Goal: Task Accomplishment & Management: Complete application form

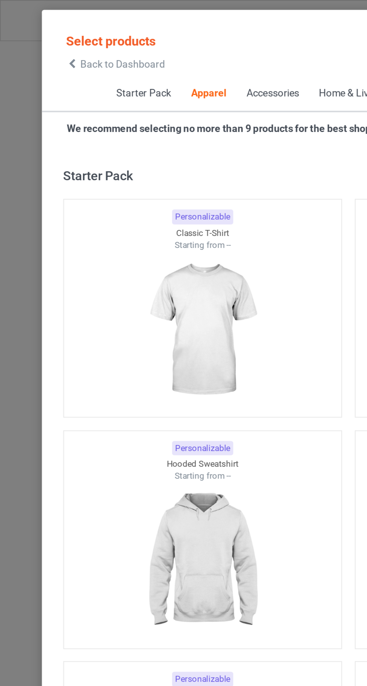
click at [38, 35] on icon at bounding box center [38, 33] width 6 height 5
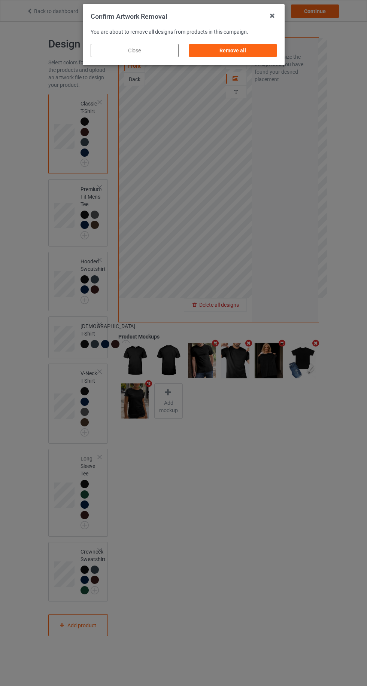
click at [236, 52] on div "Remove all" at bounding box center [233, 50] width 88 height 13
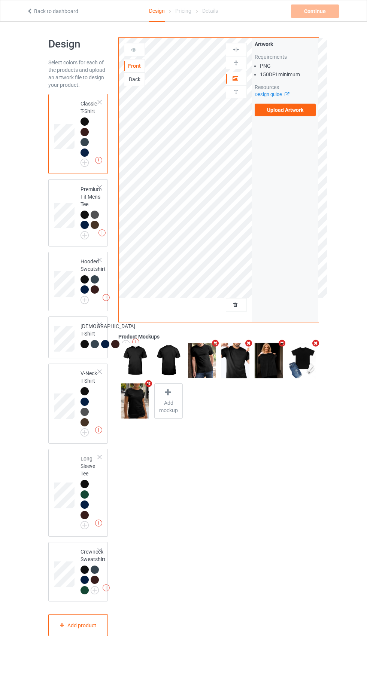
click at [296, 108] on label "Upload Artwork" at bounding box center [285, 110] width 61 height 13
click at [0, 0] on input "Upload Artwork" at bounding box center [0, 0] width 0 height 0
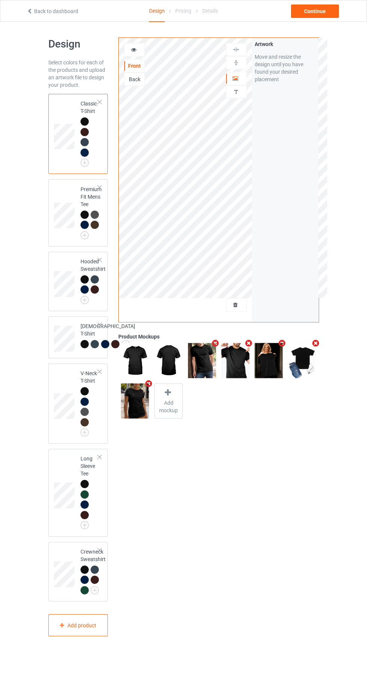
click at [243, 83] on div "Artwork" at bounding box center [236, 78] width 21 height 13
click at [242, 72] on div "Artwork" at bounding box center [236, 78] width 21 height 13
click at [243, 78] on div at bounding box center [236, 78] width 20 height 7
click at [331, 8] on div "Continue" at bounding box center [315, 10] width 48 height 13
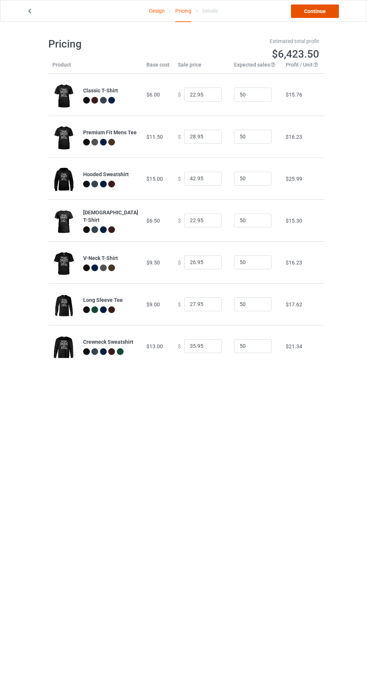
click at [320, 9] on link "Continue" at bounding box center [315, 10] width 48 height 13
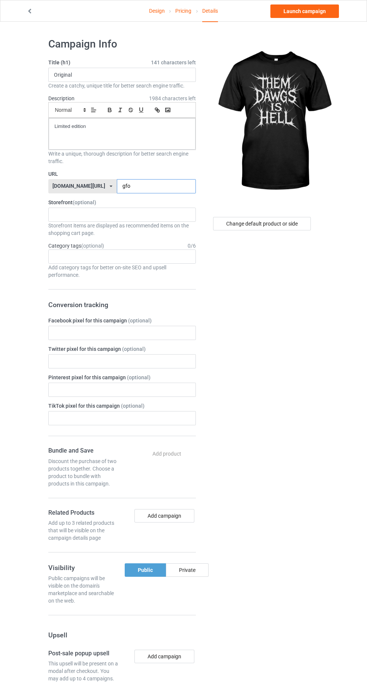
click at [153, 185] on input "gfo" at bounding box center [156, 186] width 79 height 14
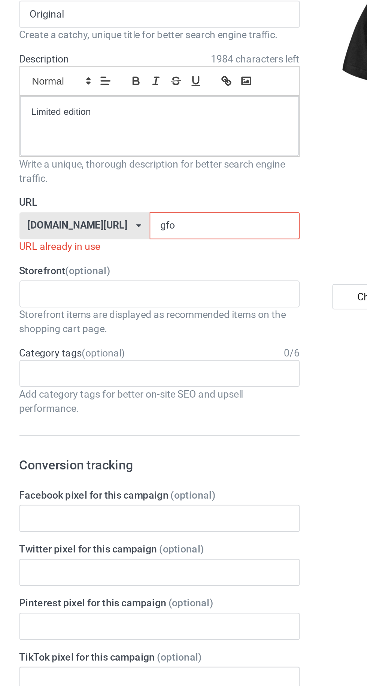
type input "gfow"
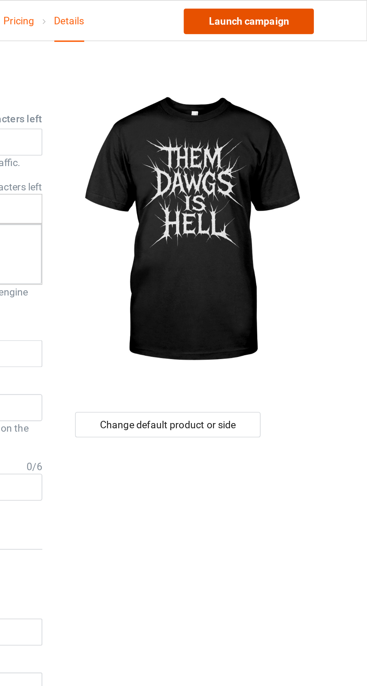
click at [309, 10] on link "Launch campaign" at bounding box center [304, 10] width 68 height 13
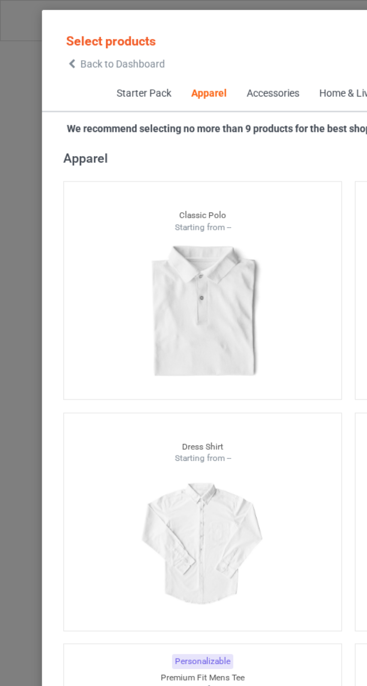
click at [42, 35] on div "Back to Dashboard" at bounding box center [61, 33] width 52 height 5
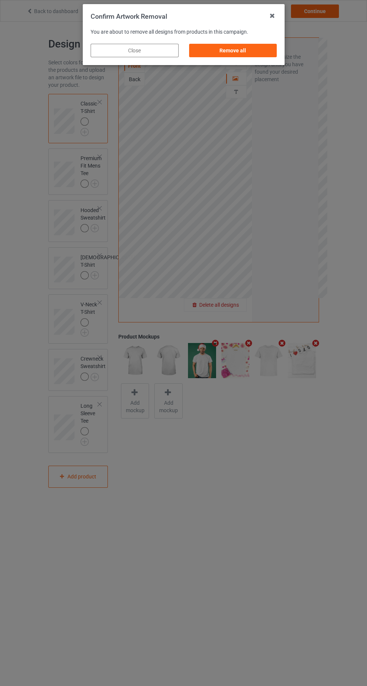
click at [250, 53] on div "Remove all" at bounding box center [233, 50] width 88 height 13
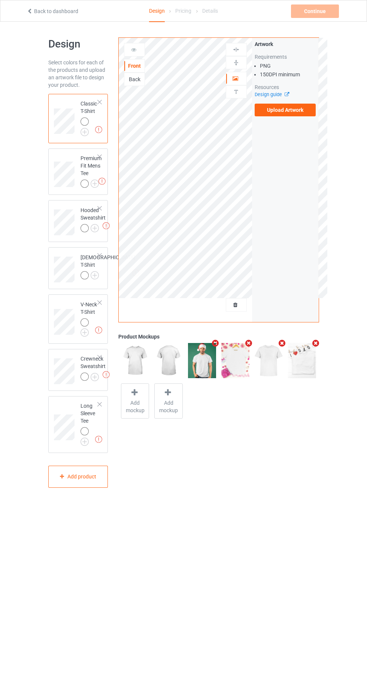
click at [297, 108] on label "Upload Artwork" at bounding box center [285, 110] width 61 height 13
click at [0, 0] on input "Upload Artwork" at bounding box center [0, 0] width 0 height 0
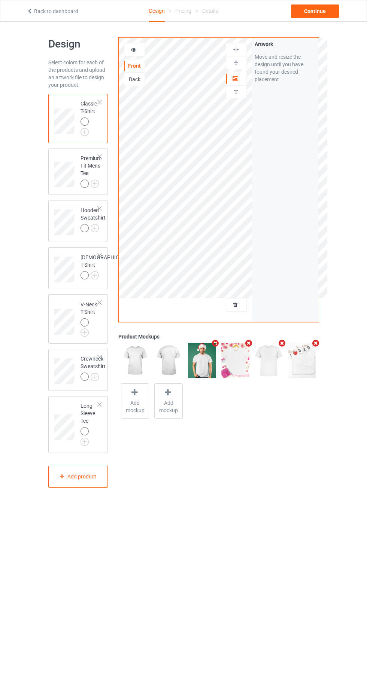
click at [134, 84] on div "Back" at bounding box center [134, 79] width 21 height 13
click at [138, 82] on div "Back" at bounding box center [134, 79] width 20 height 7
click at [291, 110] on label "Upload Artwork" at bounding box center [285, 110] width 61 height 13
click at [0, 0] on input "Upload Artwork" at bounding box center [0, 0] width 0 height 0
click at [128, 402] on span "Add mockup" at bounding box center [134, 406] width 27 height 15
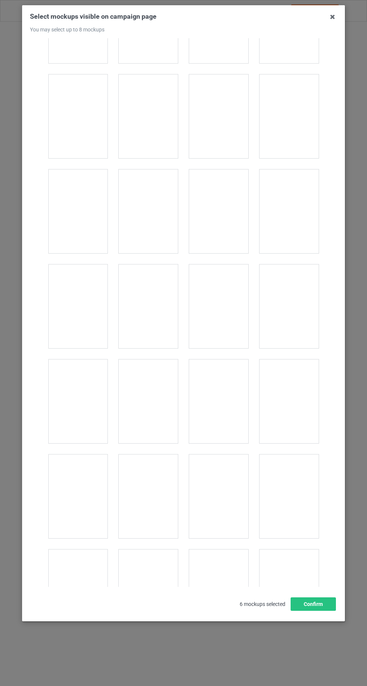
scroll to position [8188, 0]
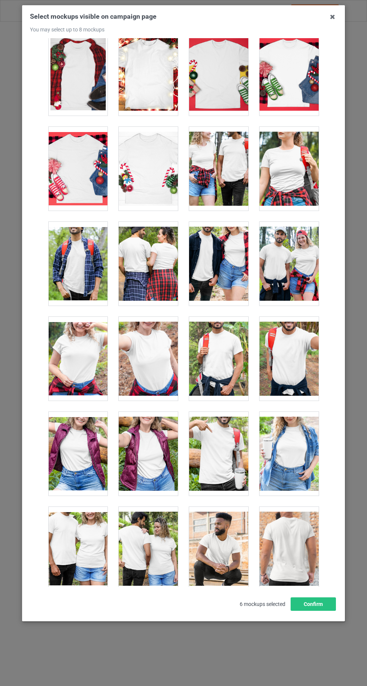
click at [134, 521] on div at bounding box center [148, 549] width 59 height 84
click at [318, 611] on button "Confirm" at bounding box center [312, 604] width 45 height 13
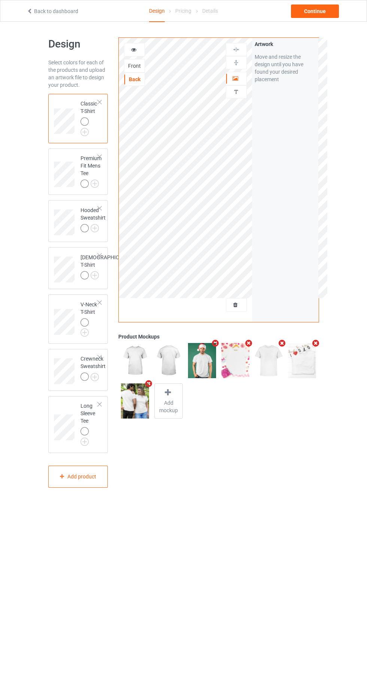
click at [140, 50] on div at bounding box center [134, 49] width 20 height 7
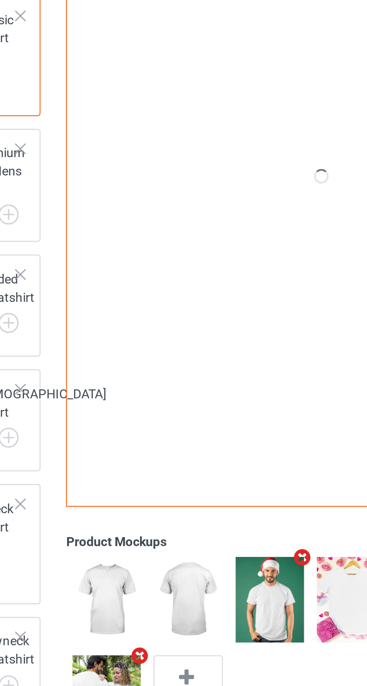
scroll to position [0, 0]
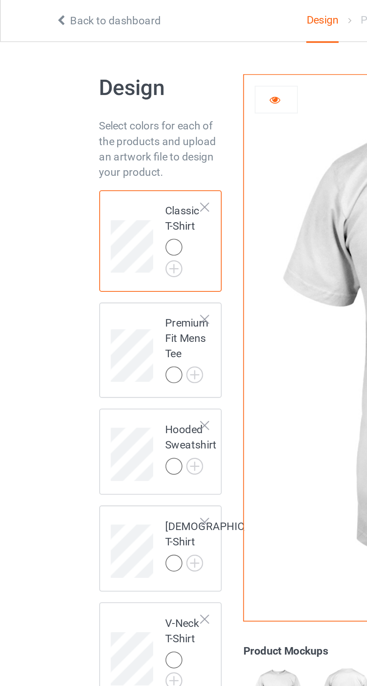
click at [0, 0] on img at bounding box center [0, 0] width 0 height 0
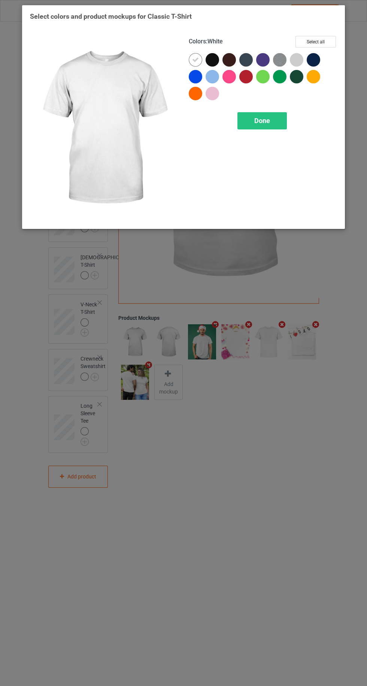
click at [300, 66] on div at bounding box center [298, 61] width 17 height 17
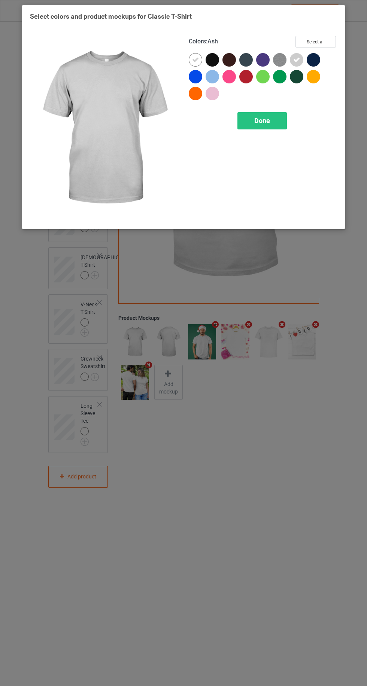
click at [214, 77] on div at bounding box center [211, 76] width 13 height 13
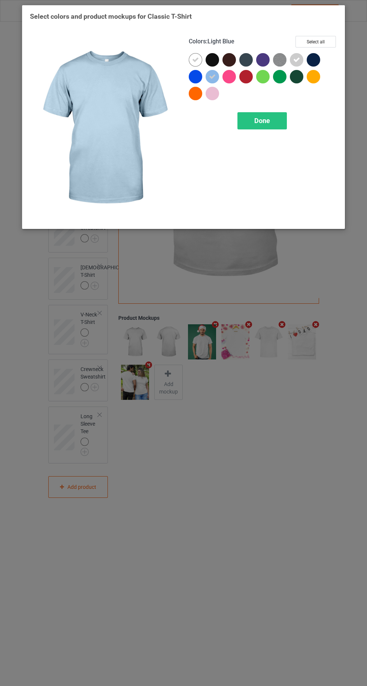
click at [216, 94] on div at bounding box center [211, 93] width 13 height 13
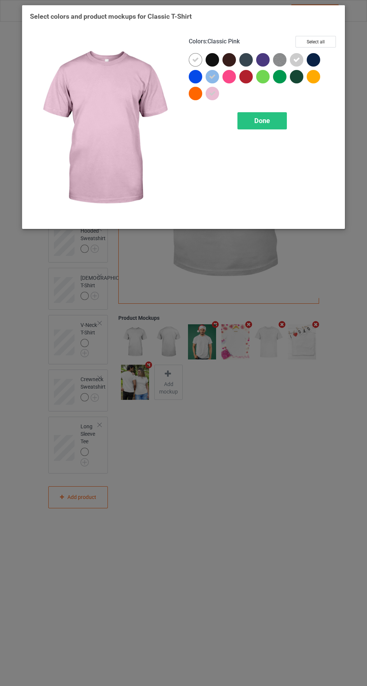
click at [264, 119] on span "Done" at bounding box center [262, 121] width 16 height 8
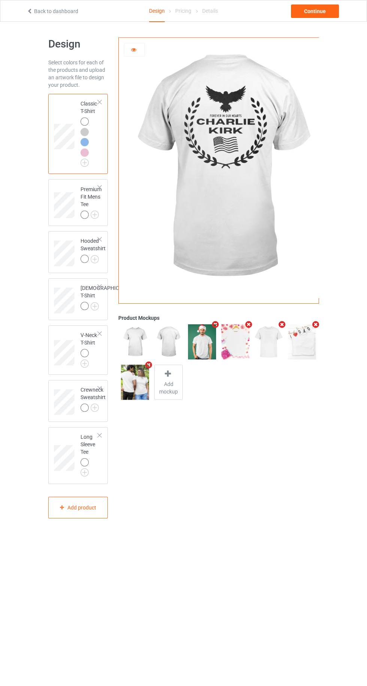
click at [0, 0] on img at bounding box center [0, 0] width 0 height 0
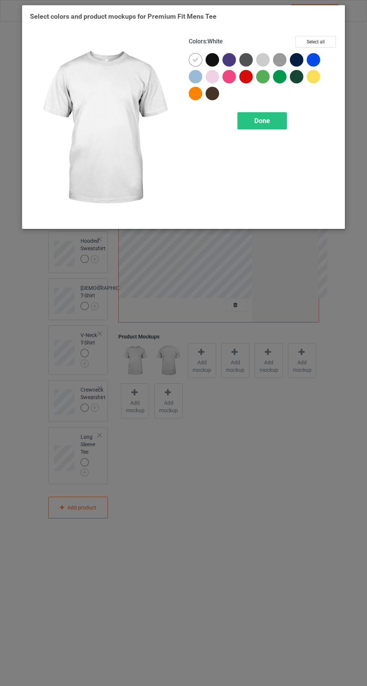
click at [266, 59] on div at bounding box center [262, 59] width 13 height 13
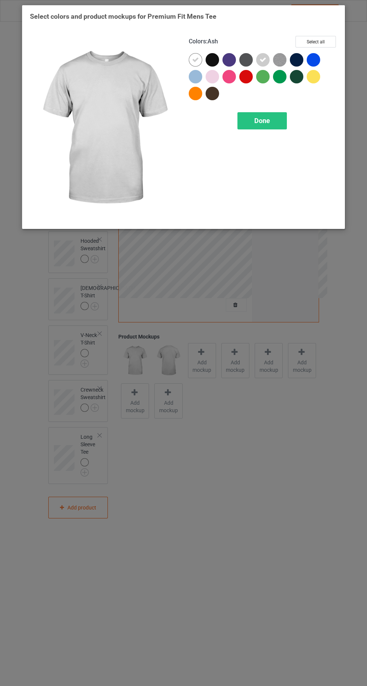
click at [218, 78] on div at bounding box center [211, 76] width 13 height 13
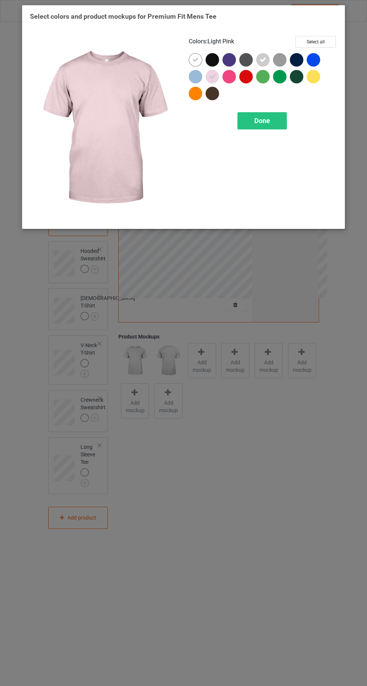
click at [271, 113] on div "Done" at bounding box center [261, 120] width 49 height 17
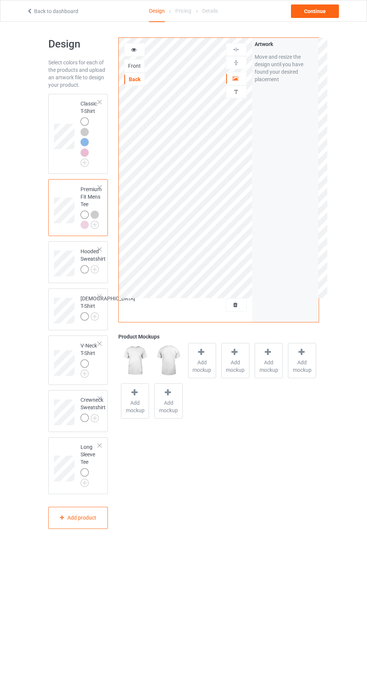
click at [0, 0] on img at bounding box center [0, 0] width 0 height 0
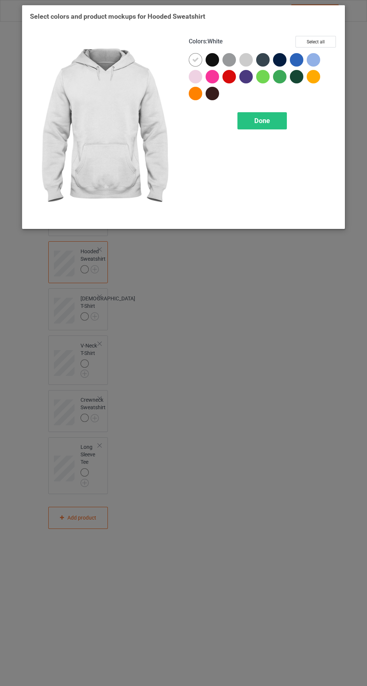
click at [249, 61] on div at bounding box center [245, 59] width 13 height 13
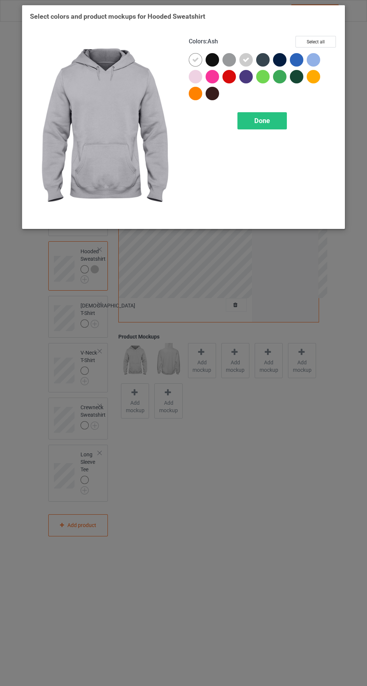
click at [230, 63] on div at bounding box center [228, 59] width 13 height 13
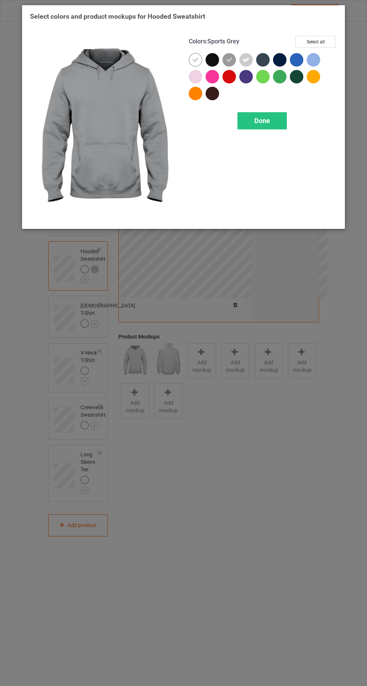
click at [265, 113] on div "Done" at bounding box center [261, 120] width 49 height 17
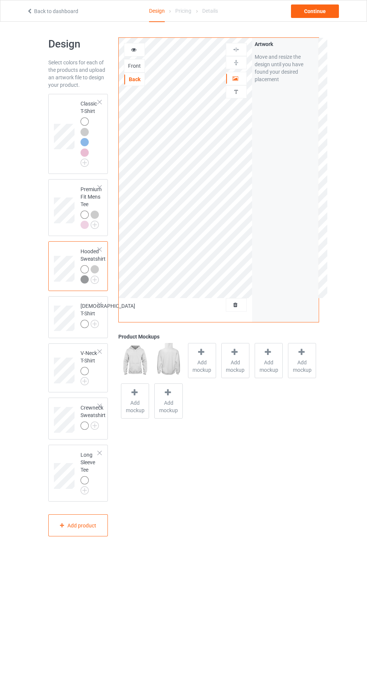
click at [0, 0] on img at bounding box center [0, 0] width 0 height 0
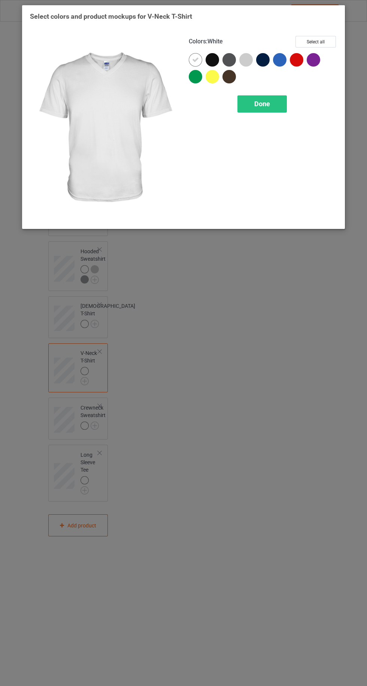
click at [247, 63] on div at bounding box center [245, 59] width 13 height 13
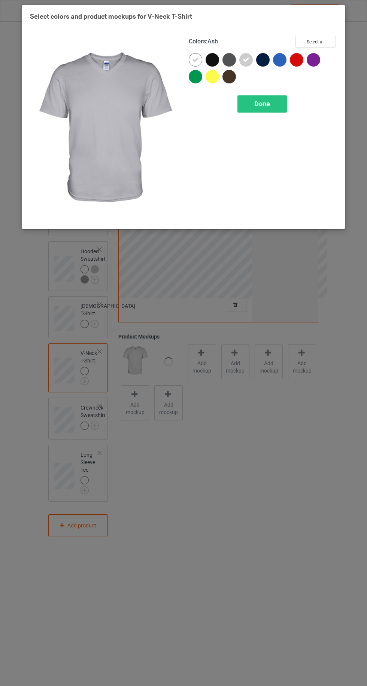
click at [264, 101] on span "Done" at bounding box center [262, 104] width 16 height 8
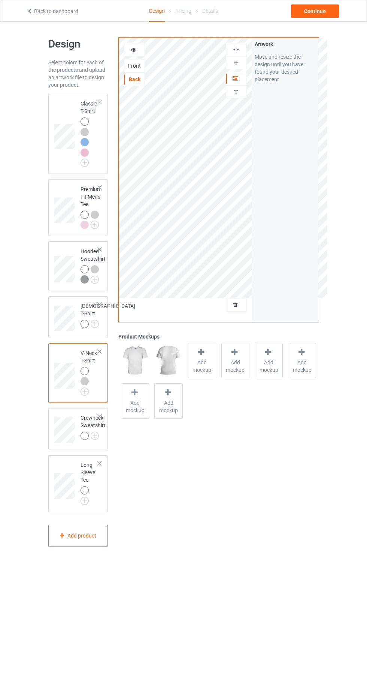
click at [0, 0] on img at bounding box center [0, 0] width 0 height 0
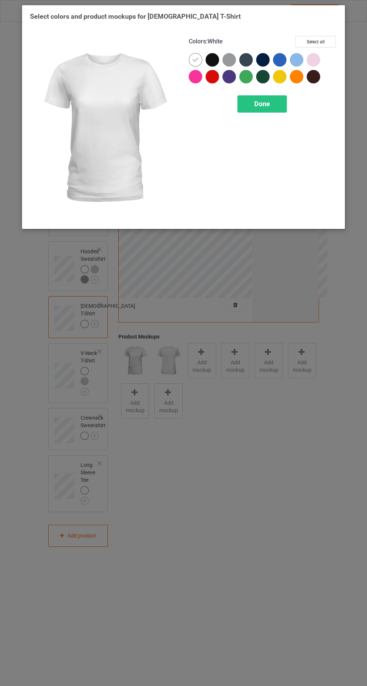
click at [227, 61] on div at bounding box center [228, 59] width 13 height 13
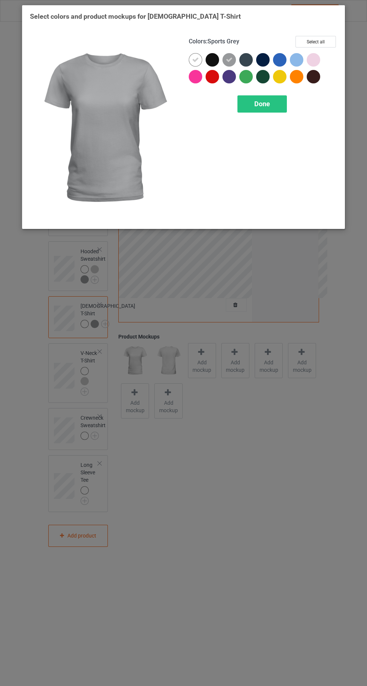
click at [310, 59] on div at bounding box center [313, 59] width 13 height 13
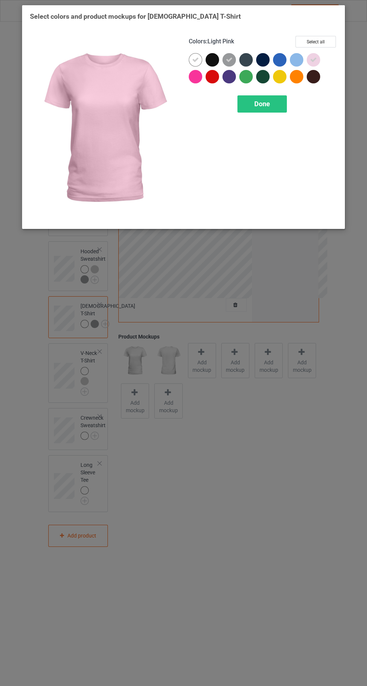
click at [294, 61] on div at bounding box center [296, 59] width 13 height 13
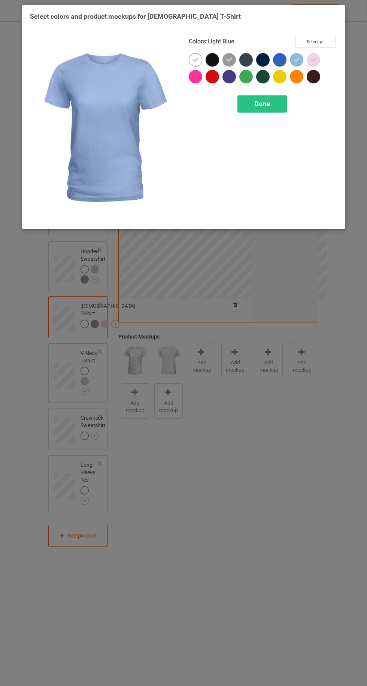
click at [271, 108] on div "Done" at bounding box center [261, 103] width 49 height 17
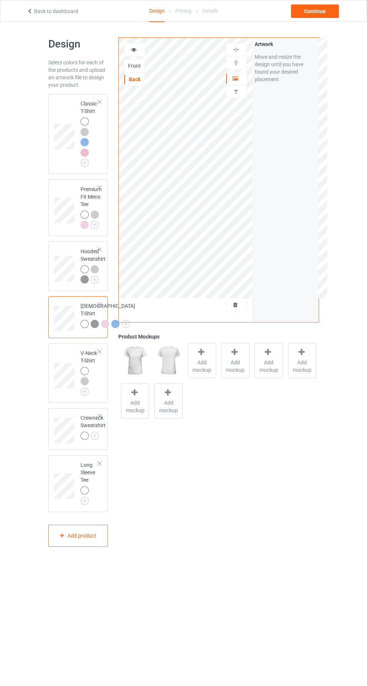
click at [0, 0] on img at bounding box center [0, 0] width 0 height 0
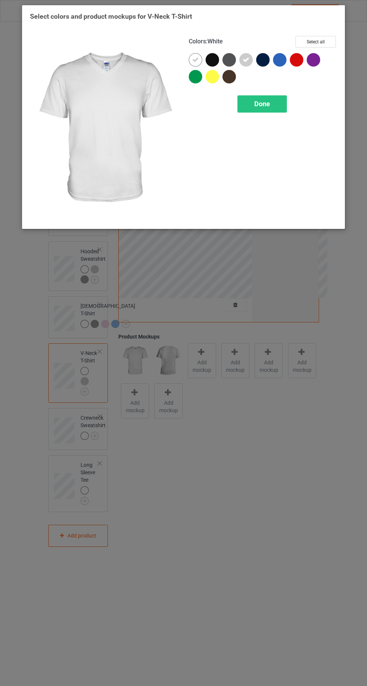
click at [273, 99] on div "Done" at bounding box center [261, 103] width 49 height 17
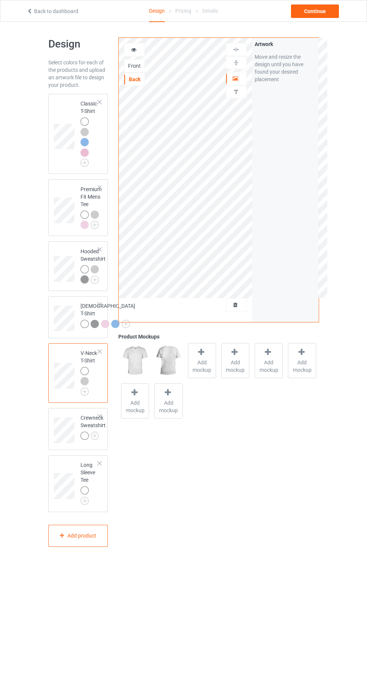
click at [0, 0] on img at bounding box center [0, 0] width 0 height 0
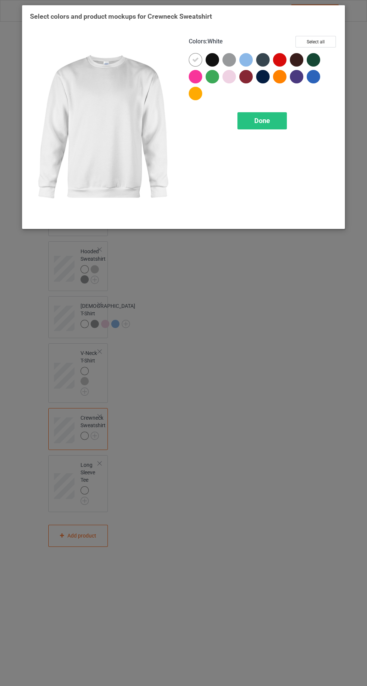
click at [226, 59] on div at bounding box center [228, 59] width 13 height 13
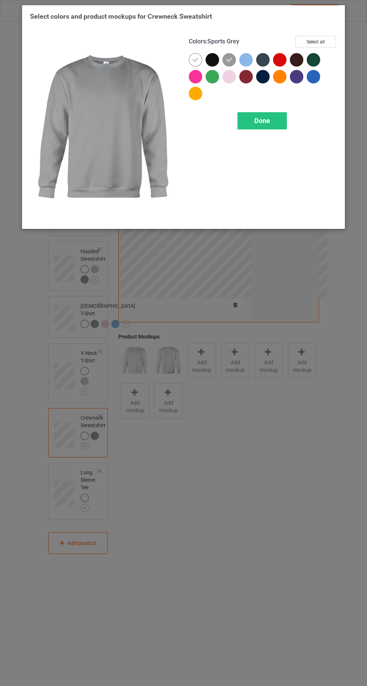
click at [229, 73] on div at bounding box center [228, 76] width 13 height 13
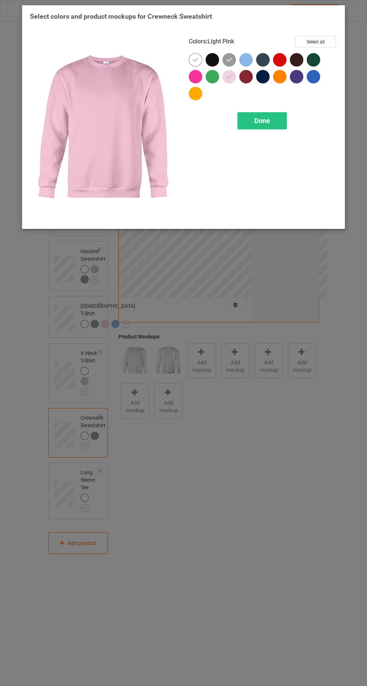
click at [264, 117] on span "Done" at bounding box center [262, 121] width 16 height 8
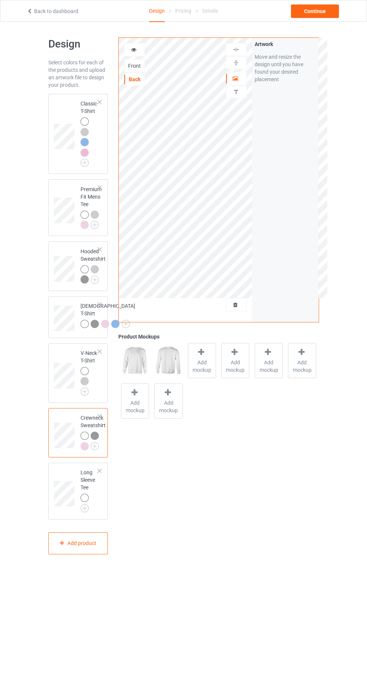
click at [0, 0] on img at bounding box center [0, 0] width 0 height 0
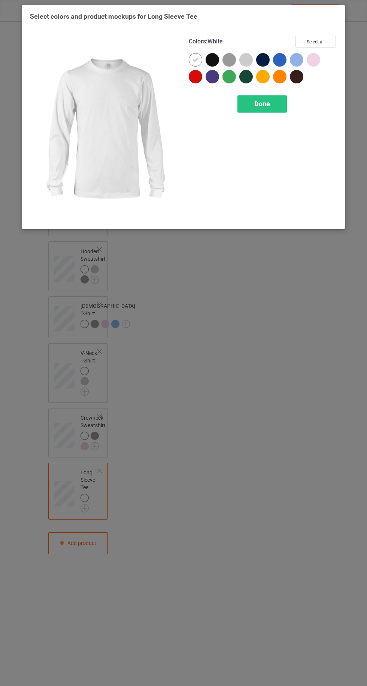
click at [247, 57] on div at bounding box center [245, 59] width 13 height 13
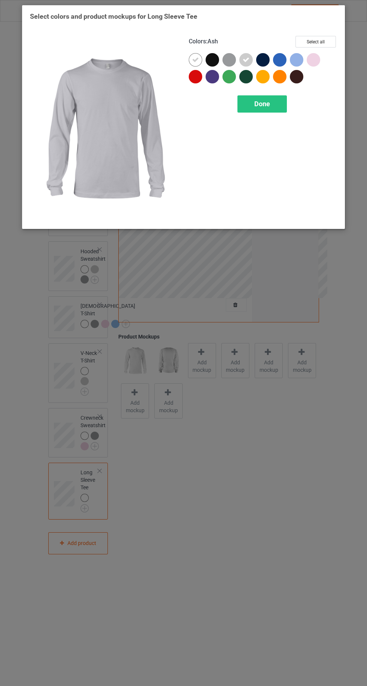
click at [229, 60] on div at bounding box center [228, 59] width 13 height 13
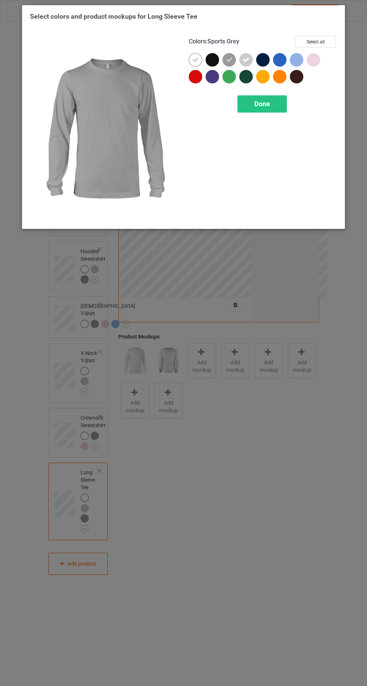
click at [268, 107] on span "Done" at bounding box center [262, 104] width 16 height 8
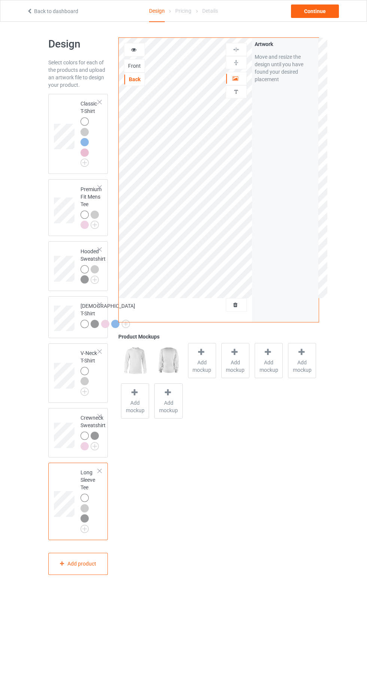
click at [83, 124] on div at bounding box center [84, 122] width 8 height 8
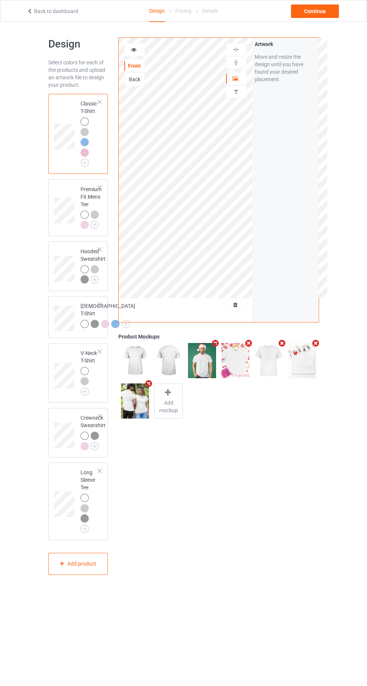
click at [140, 51] on div at bounding box center [134, 49] width 20 height 7
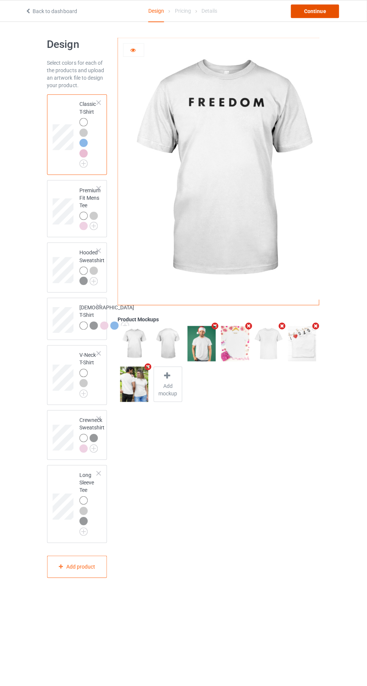
click at [315, 14] on div "Continue" at bounding box center [315, 10] width 48 height 13
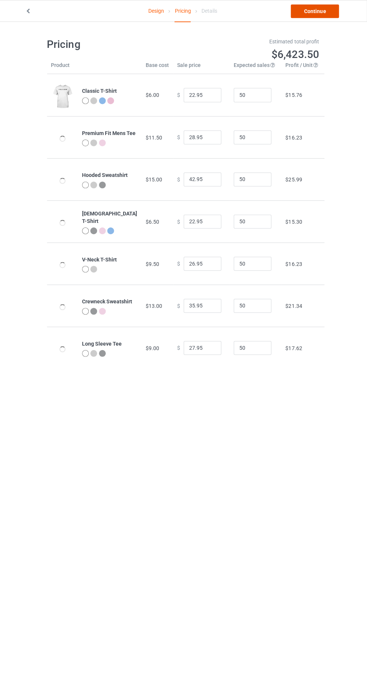
click at [322, 13] on link "Continue" at bounding box center [315, 10] width 48 height 13
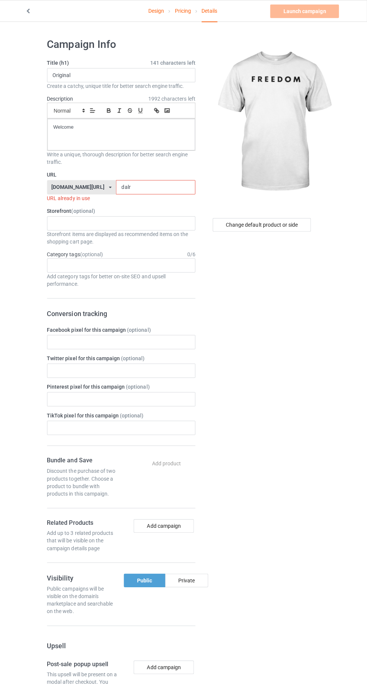
click at [146, 186] on input "dalr" at bounding box center [156, 186] width 79 height 14
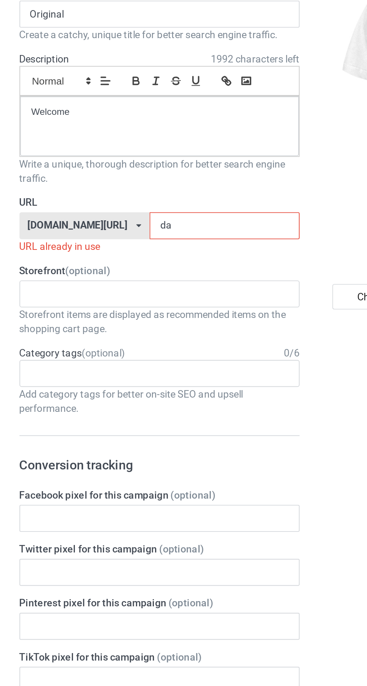
type input "d"
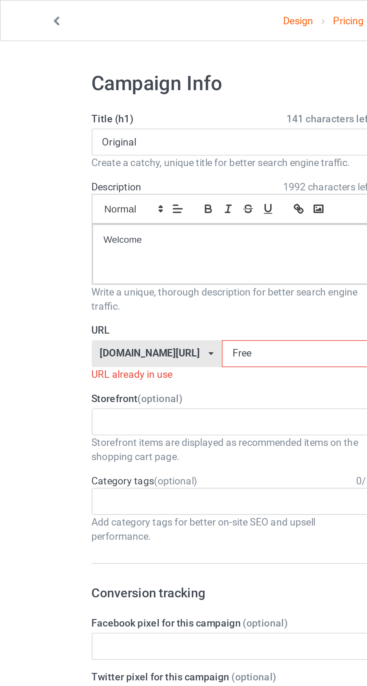
type input "Free"
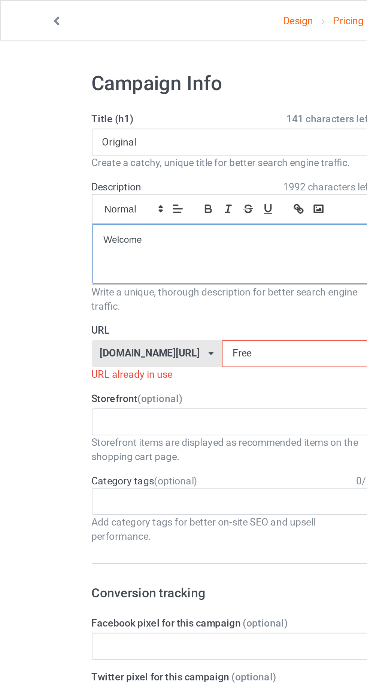
click at [100, 131] on div "Welcome" at bounding box center [122, 133] width 147 height 31
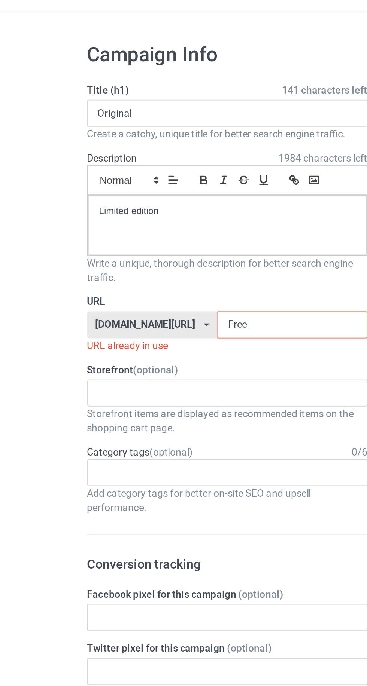
click at [135, 187] on input "Free" at bounding box center [156, 186] width 79 height 14
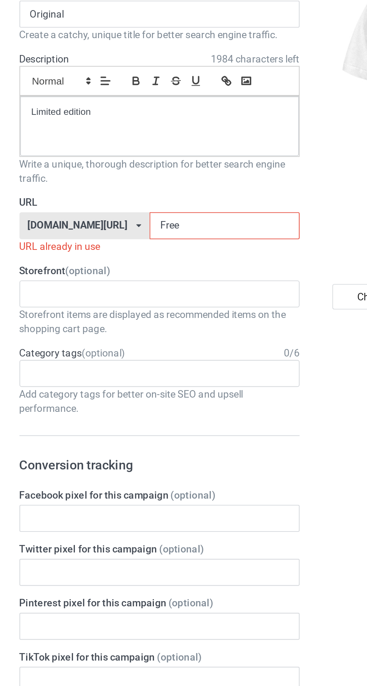
type input "Fre"
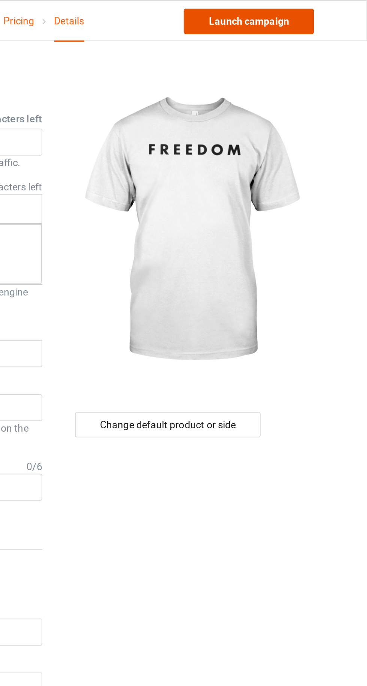
click at [305, 15] on link "Launch campaign" at bounding box center [304, 10] width 68 height 13
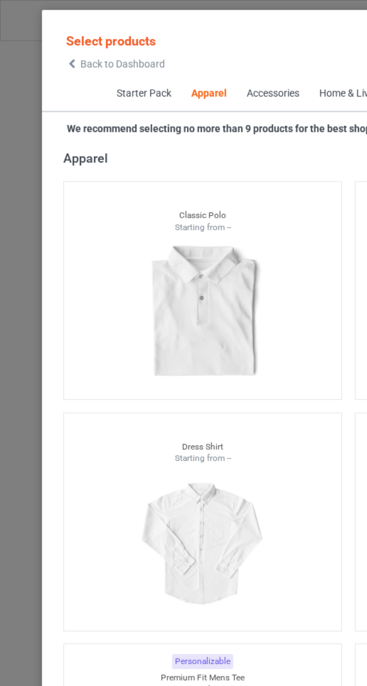
click at [36, 35] on icon at bounding box center [38, 33] width 6 height 5
